Goal: Task Accomplishment & Management: Complete application form

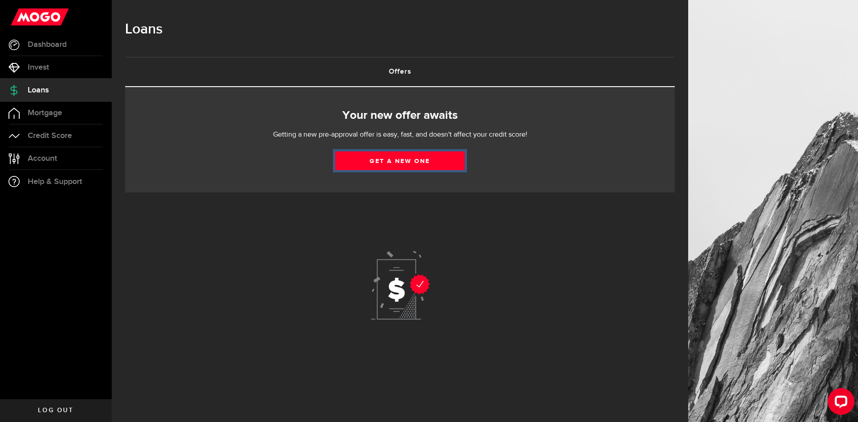
click at [411, 166] on link "Get a new one" at bounding box center [400, 160] width 130 height 19
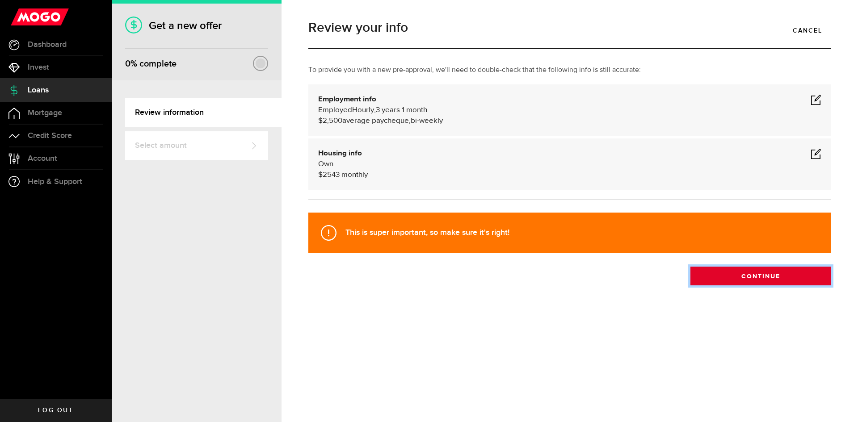
click at [760, 283] on button "Continue" at bounding box center [760, 276] width 141 height 19
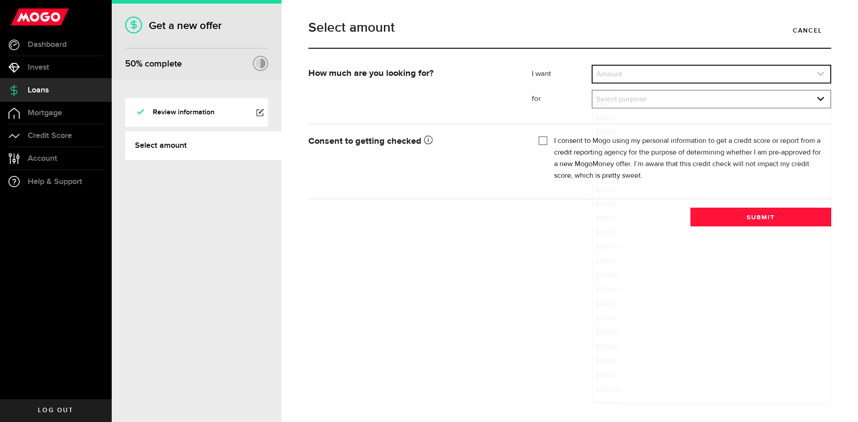
click at [636, 77] on link "expand select" at bounding box center [711, 74] width 238 height 17
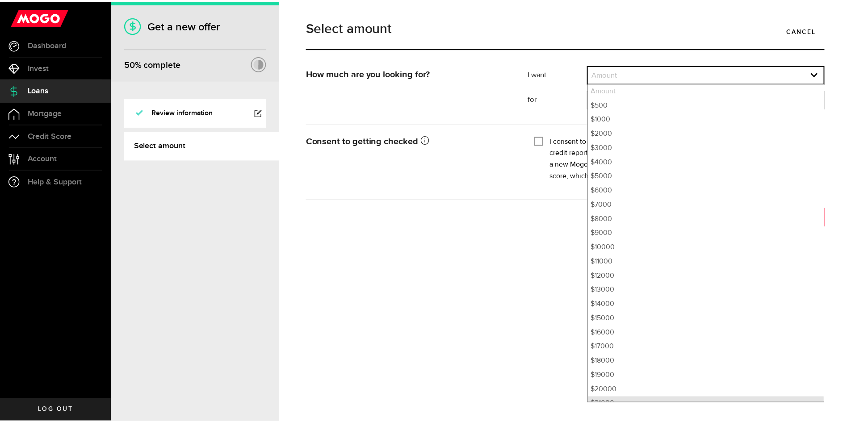
scroll to position [9, 0]
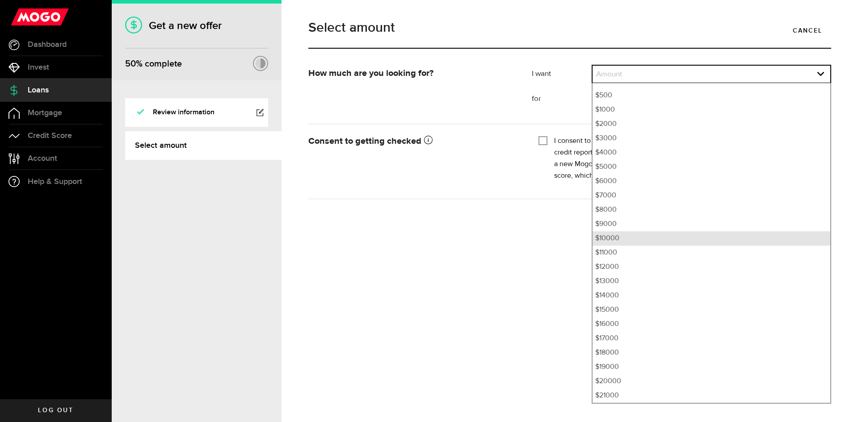
click at [623, 239] on li "$10000" at bounding box center [711, 238] width 238 height 14
select select "10000"
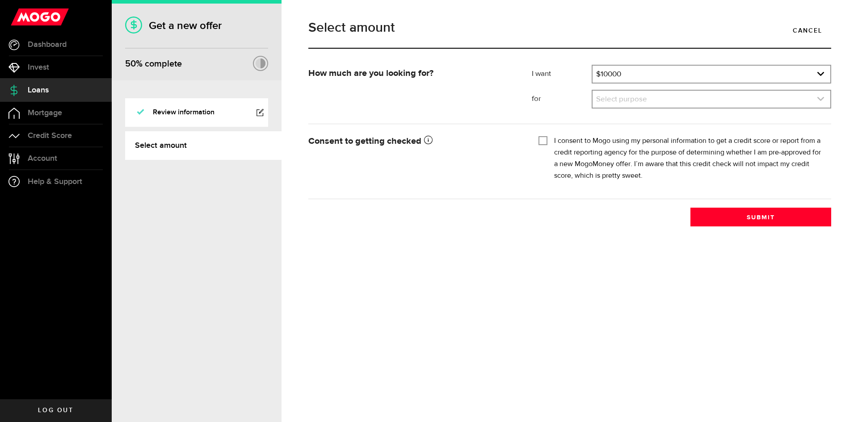
click at [618, 95] on link "expand select" at bounding box center [711, 99] width 238 height 17
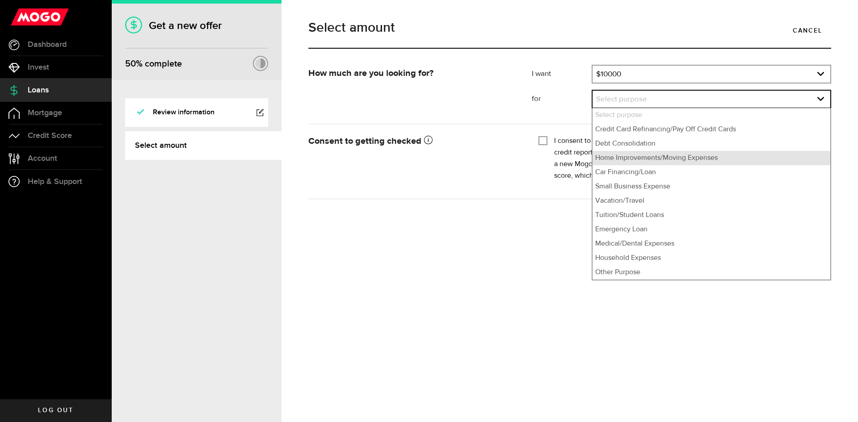
click at [636, 159] on li "Home Improvements/Moving Expenses" at bounding box center [711, 158] width 238 height 14
select select "Home Improvements/Moving Expenses"
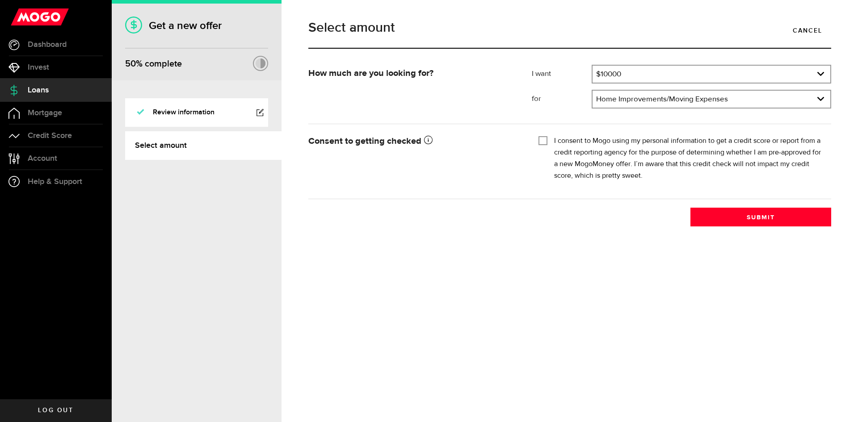
click at [563, 141] on label "I consent to Mogo using my personal information to get a credit score or report…" at bounding box center [689, 158] width 270 height 46
click at [547, 141] on input "I consent to Mogo using my personal information to get a credit score or report…" at bounding box center [542, 139] width 9 height 9
checkbox input "true"
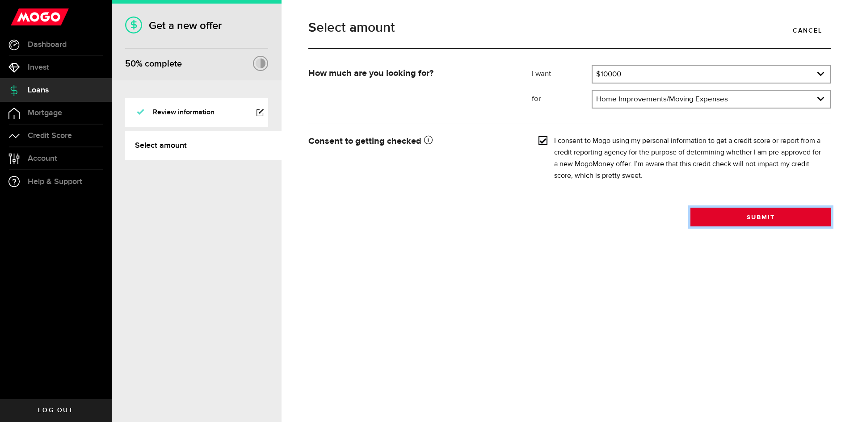
drag, startPoint x: 749, startPoint y: 212, endPoint x: 743, endPoint y: 217, distance: 7.6
click at [752, 218] on button "Submit" at bounding box center [760, 217] width 141 height 19
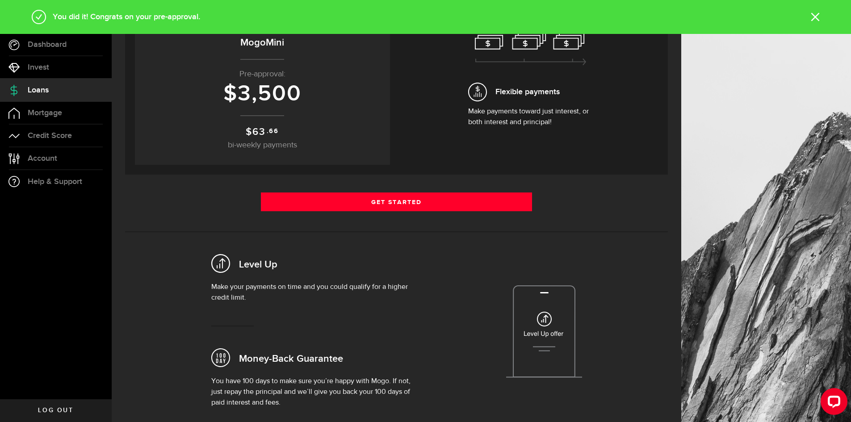
scroll to position [134, 0]
